Goal: Task Accomplishment & Management: Manage account settings

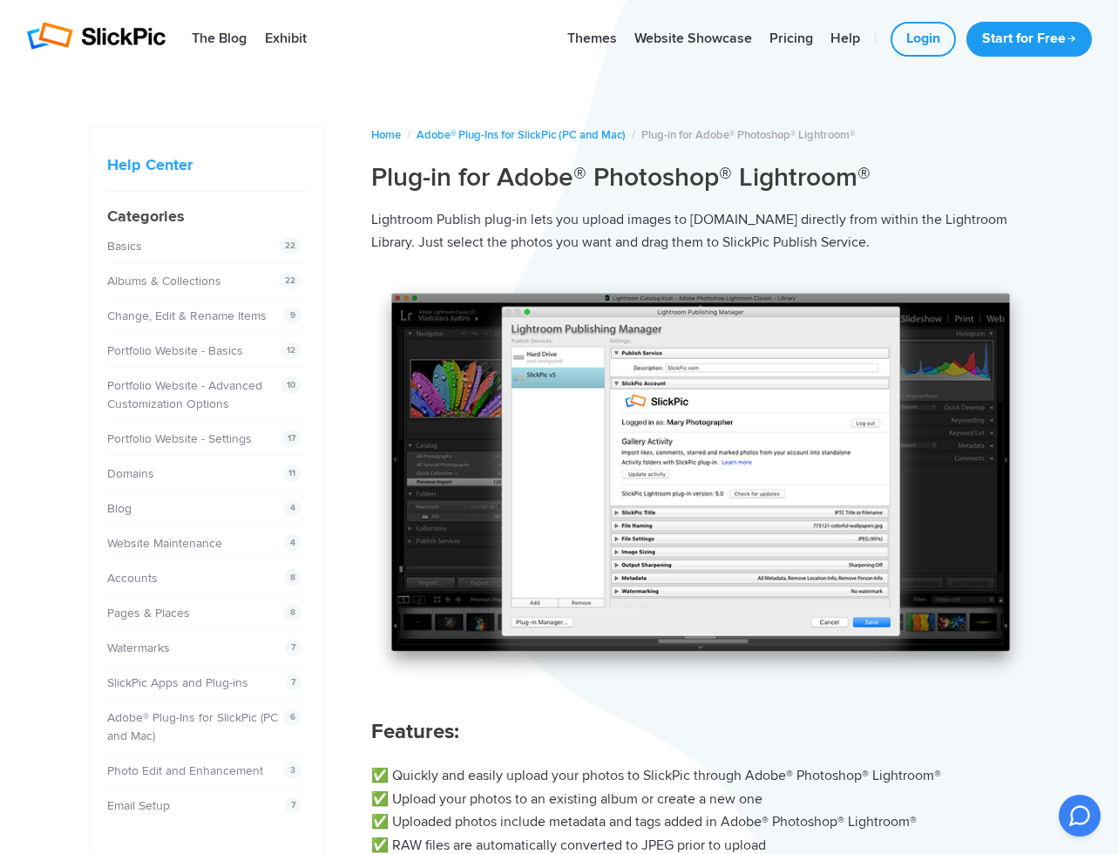
click at [130, 24] on img at bounding box center [95, 36] width 139 height 28
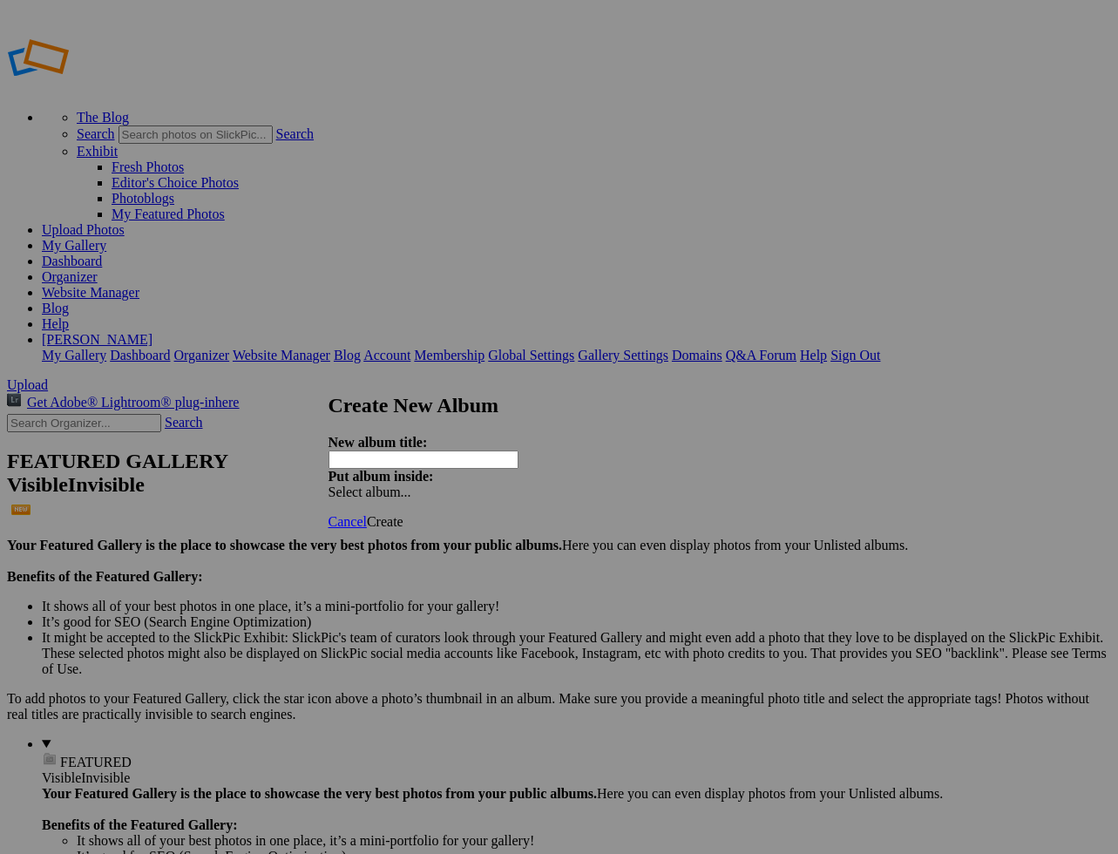
click at [411, 485] on span "Select album..." at bounding box center [370, 492] width 83 height 15
click at [423, 435] on strong "New album title:" at bounding box center [378, 442] width 99 height 15
click at [415, 451] on input "text" at bounding box center [424, 460] width 190 height 18
type input "Test"
click at [512, 485] on div "Select album..." at bounding box center [420, 493] width 183 height 16
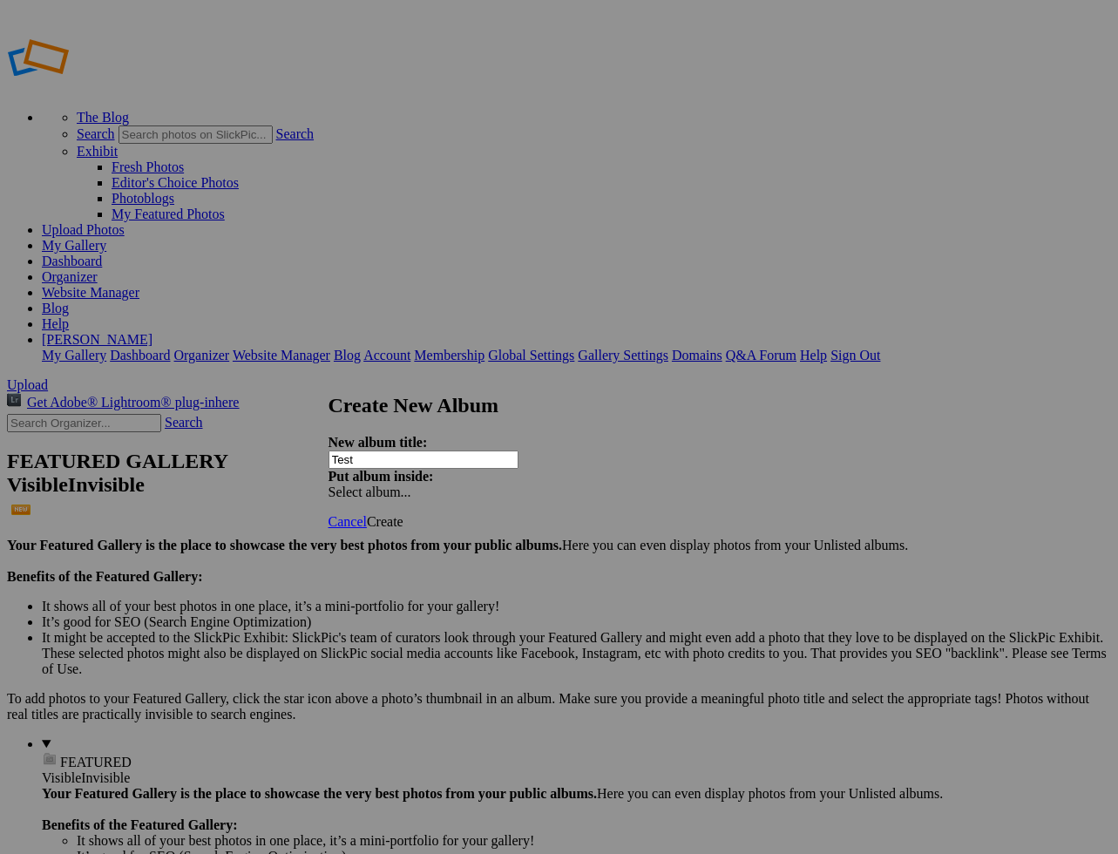
click at [404, 514] on span "Create" at bounding box center [385, 521] width 37 height 15
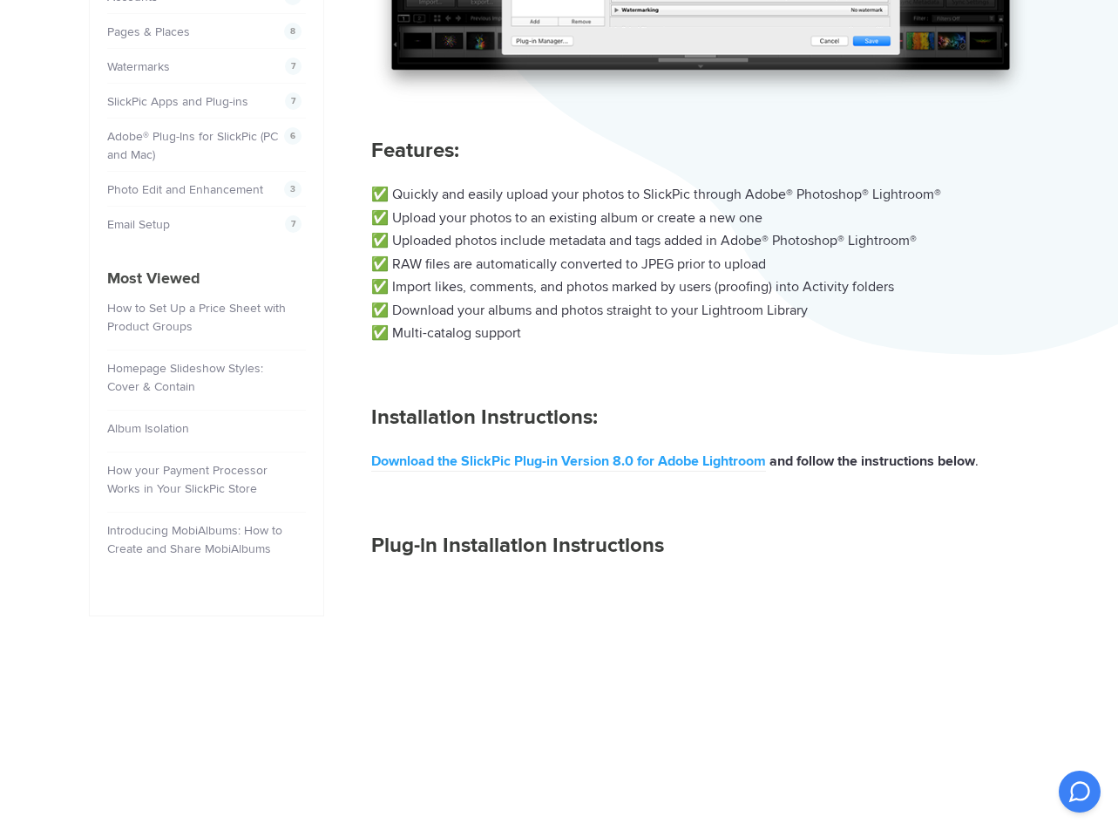
scroll to position [598, 0]
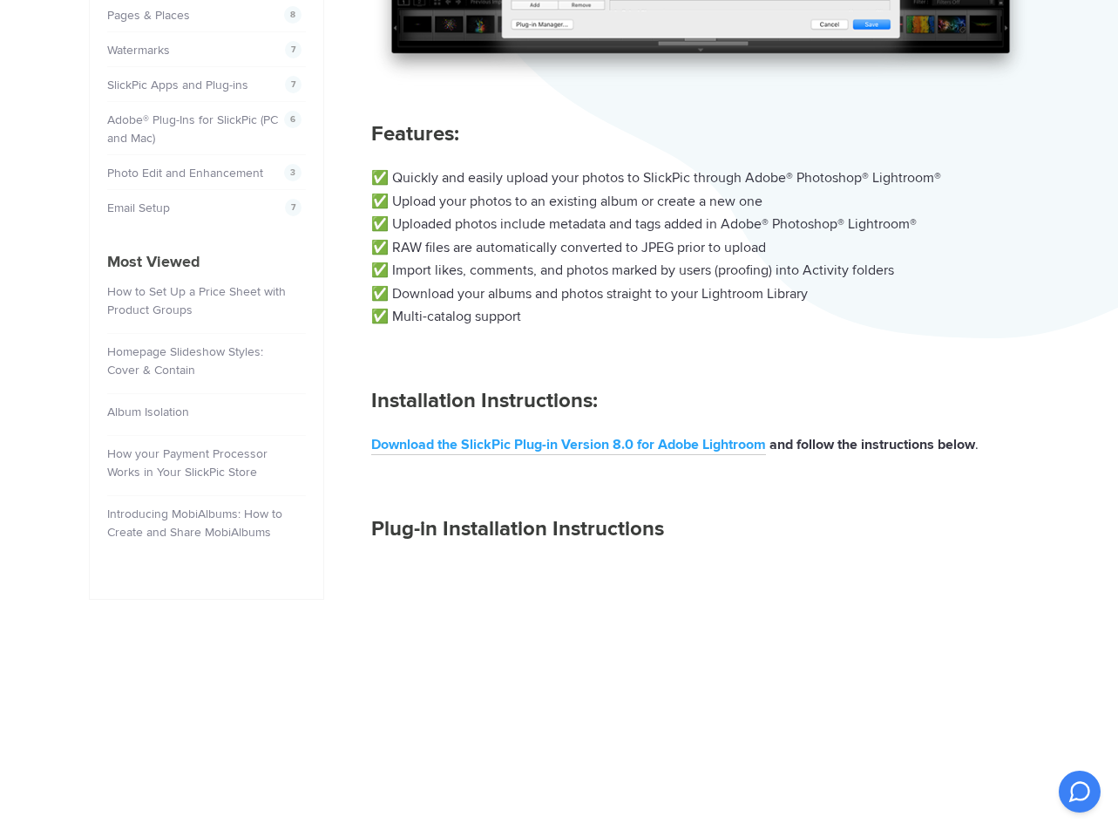
click at [638, 441] on link "Download the SlickPic Plug-in Version 8.0 for Adobe Lightroom" at bounding box center [568, 445] width 395 height 19
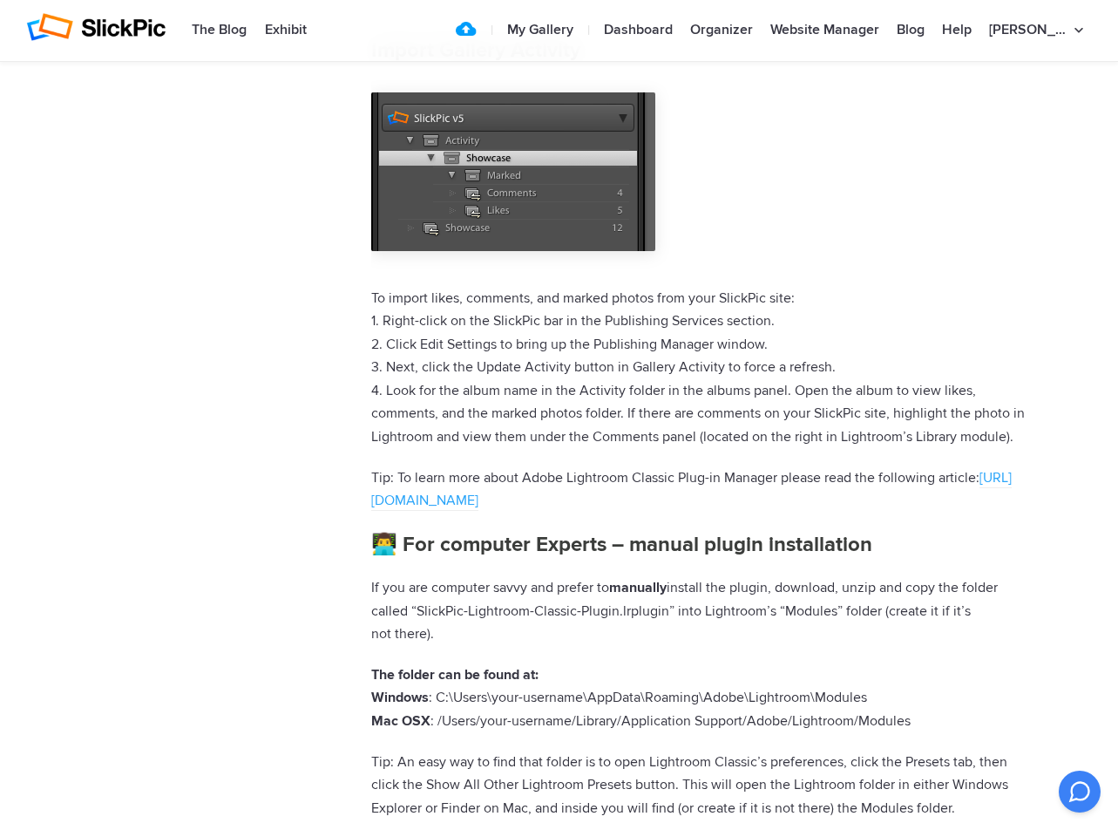
scroll to position [6784, 0]
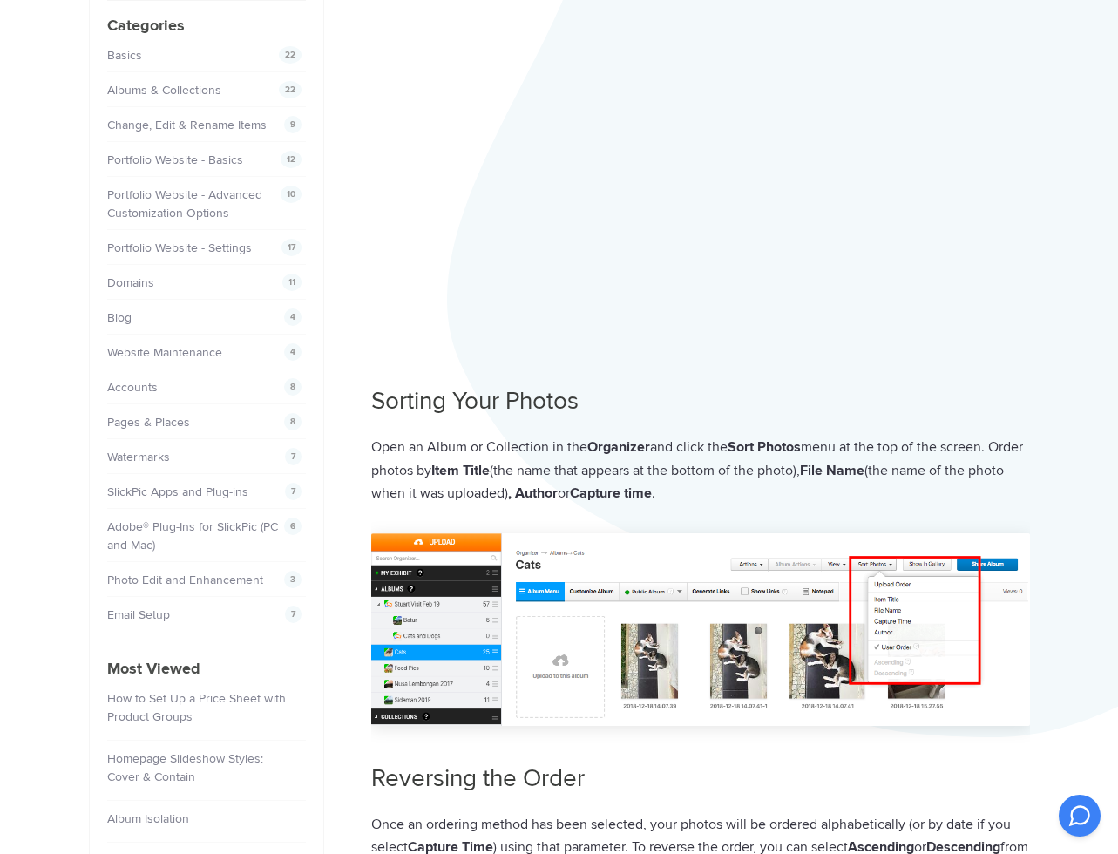
scroll to position [191, 0]
